Goal: Navigation & Orientation: Find specific page/section

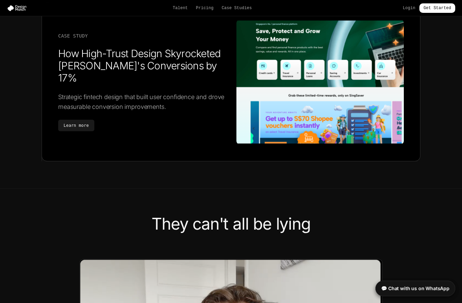
scroll to position [1413, 0]
